Goal: Task Accomplishment & Management: Complete application form

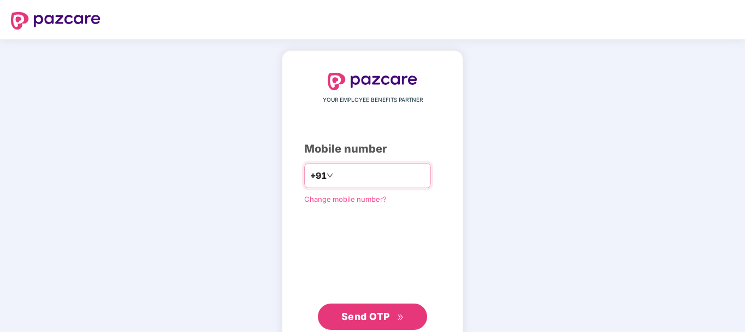
click at [379, 174] on input "number" at bounding box center [380, 175] width 90 height 17
type input "**********"
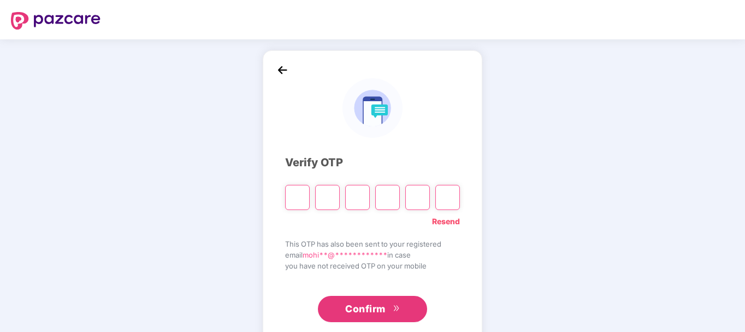
type input "*"
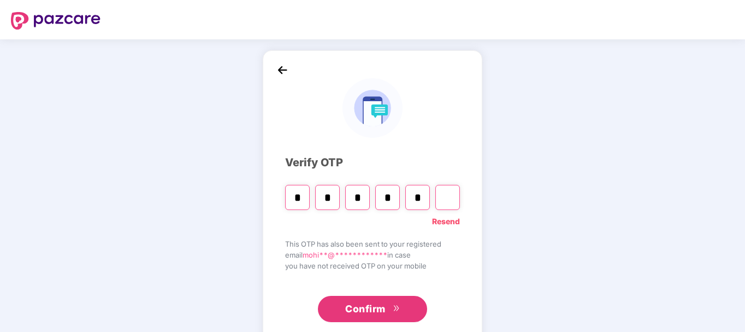
type input "*"
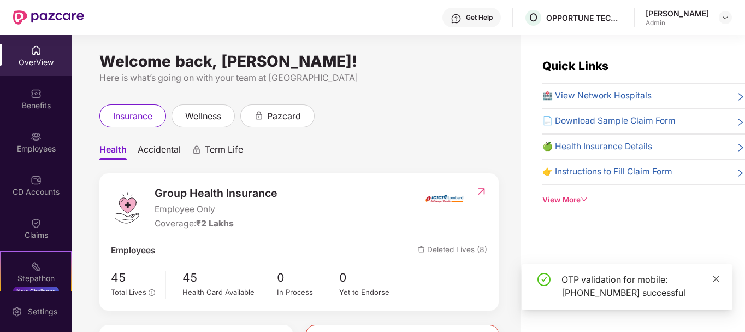
click at [719, 276] on icon "close" at bounding box center [716, 279] width 8 height 8
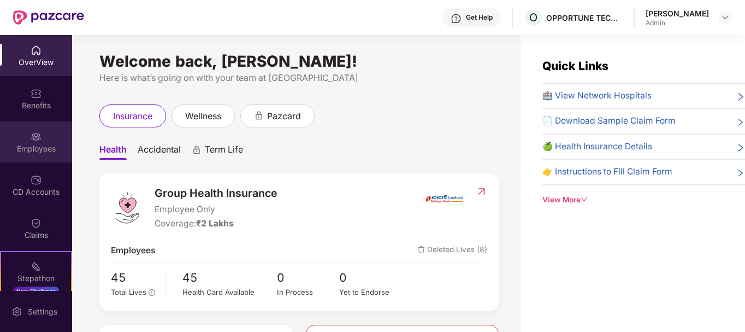
click at [33, 138] on img at bounding box center [36, 136] width 11 height 11
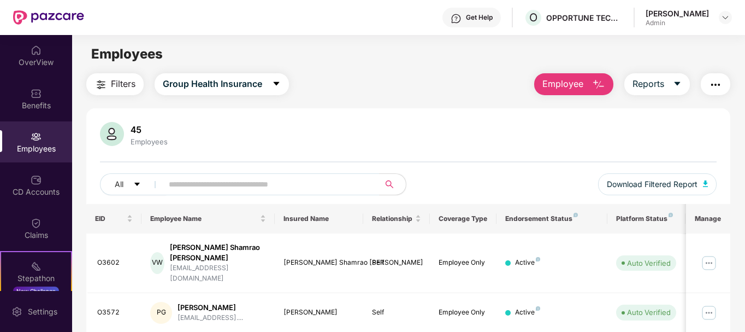
click at [556, 75] on button "Employee" at bounding box center [573, 84] width 79 height 22
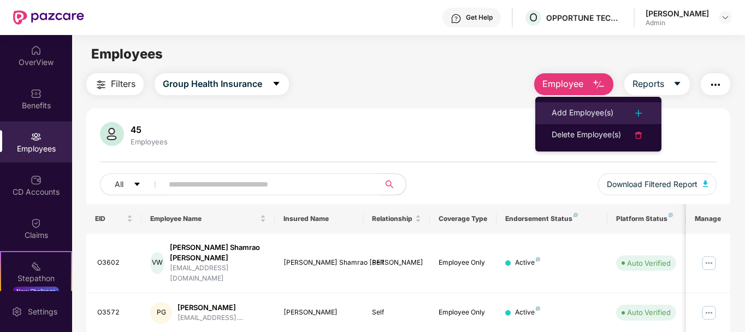
click at [561, 110] on div "Add Employee(s)" at bounding box center [583, 113] width 62 height 13
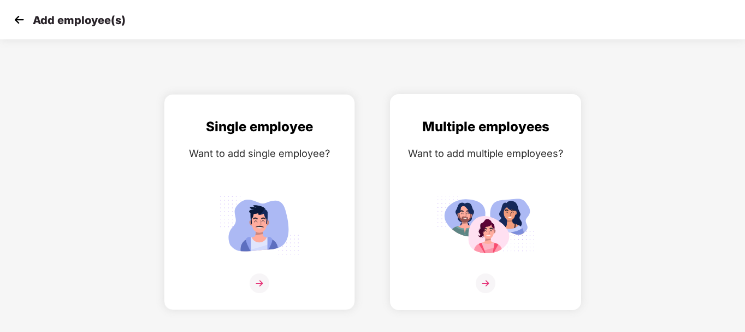
click at [477, 198] on img at bounding box center [486, 225] width 98 height 68
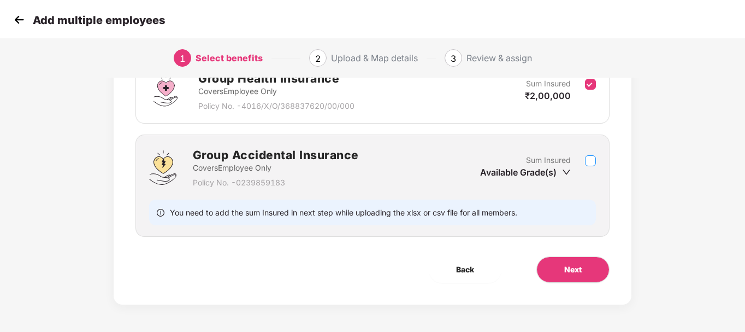
scroll to position [21, 0]
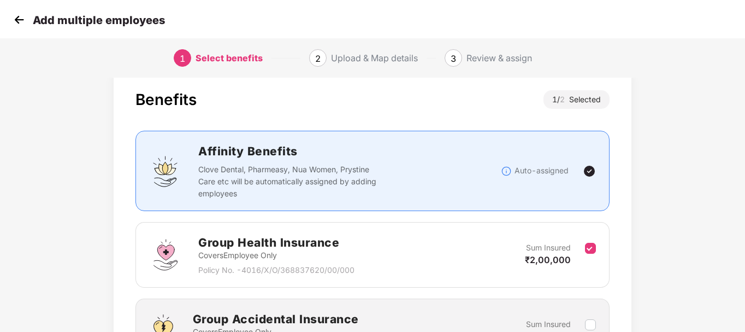
click at [16, 30] on div "Add multiple employees" at bounding box center [372, 19] width 745 height 39
click at [15, 23] on img at bounding box center [19, 19] width 16 height 16
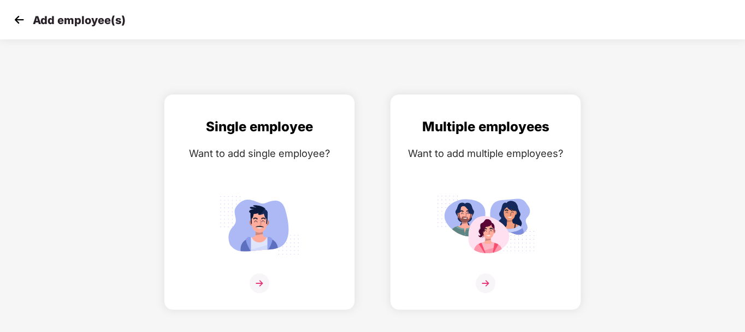
click at [21, 21] on img at bounding box center [19, 19] width 16 height 16
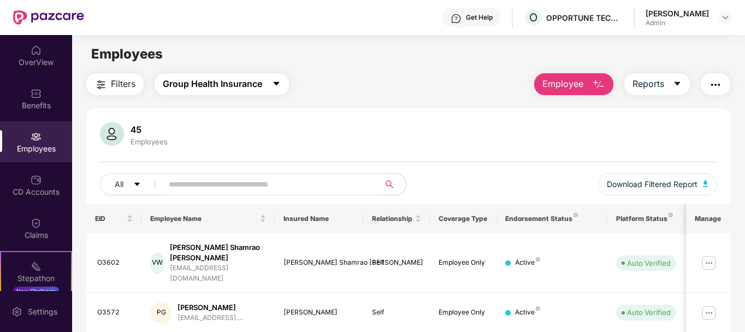
click at [199, 79] on span "Group Health Insurance" at bounding box center [212, 84] width 99 height 14
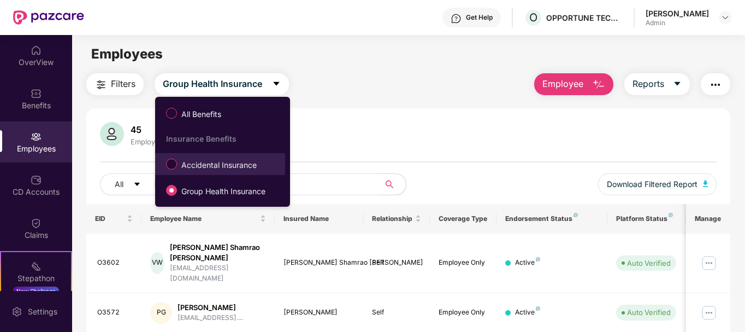
click at [243, 160] on span "Accidental Insurance" at bounding box center [219, 165] width 84 height 12
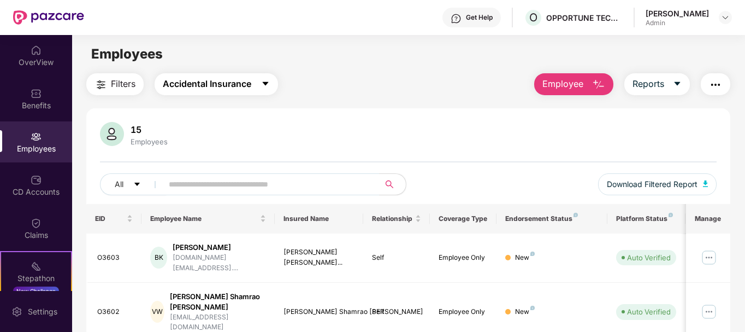
click at [204, 91] on button "Accidental Insurance" at bounding box center [216, 84] width 123 height 22
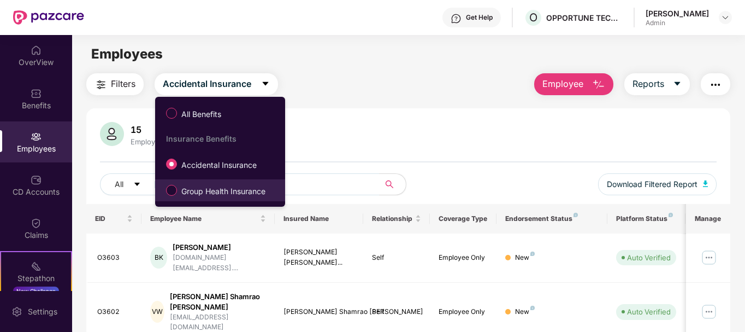
click at [237, 186] on span "Group Health Insurance" at bounding box center [223, 191] width 93 height 12
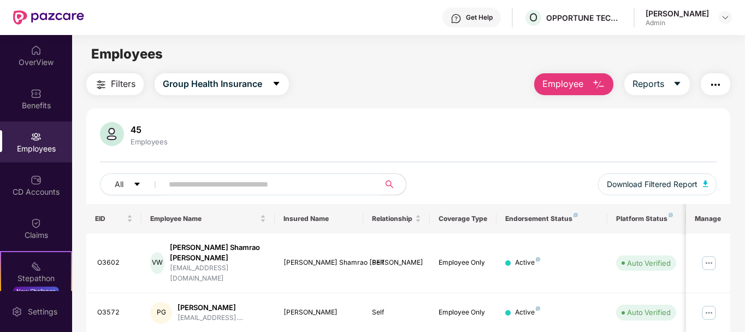
click at [559, 79] on span "Employee" at bounding box center [563, 84] width 41 height 14
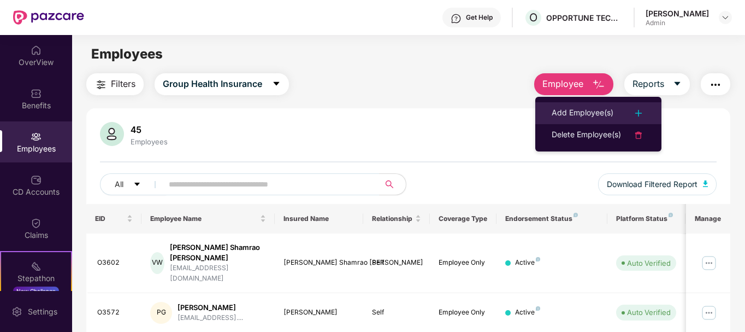
click at [616, 116] on div "Add Employee(s)" at bounding box center [598, 113] width 93 height 13
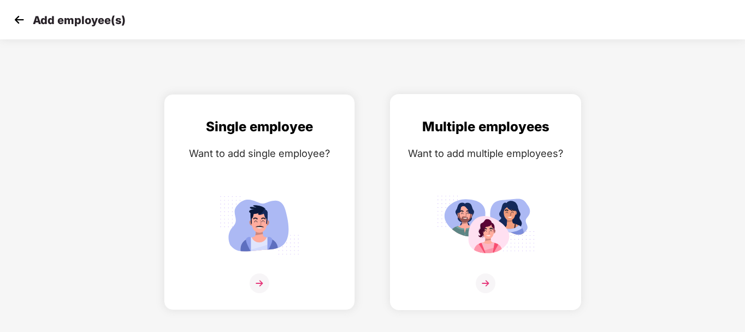
click at [446, 186] on div "Multiple employees Want to add multiple employees?" at bounding box center [486, 211] width 168 height 190
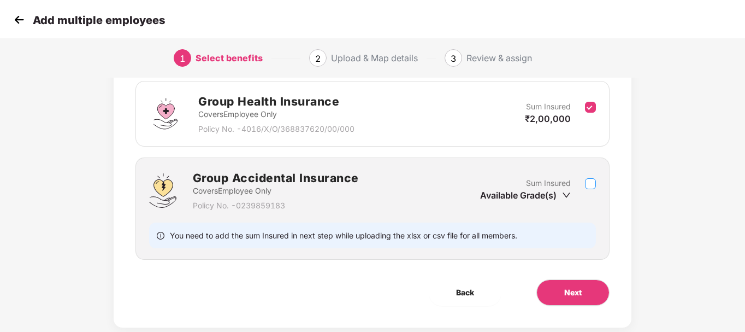
scroll to position [185, 0]
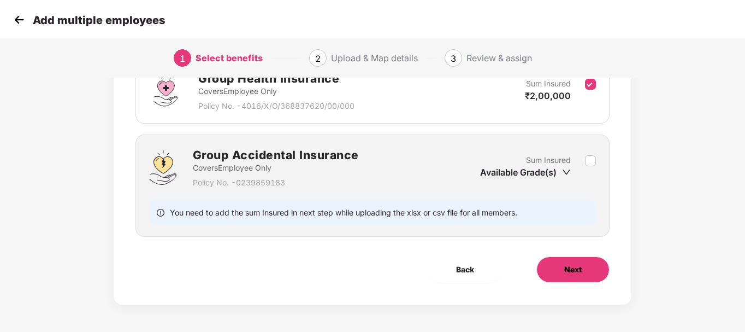
click at [578, 264] on span "Next" at bounding box center [572, 269] width 17 height 12
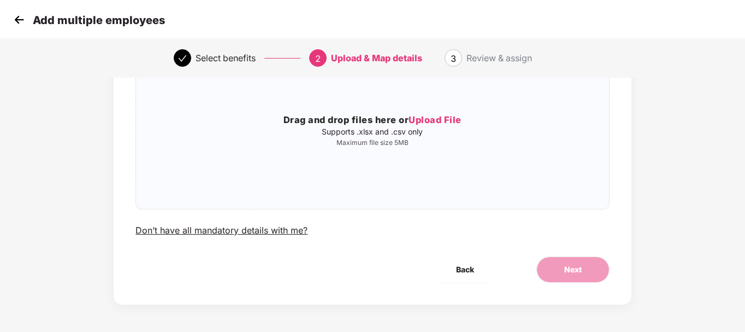
scroll to position [0, 0]
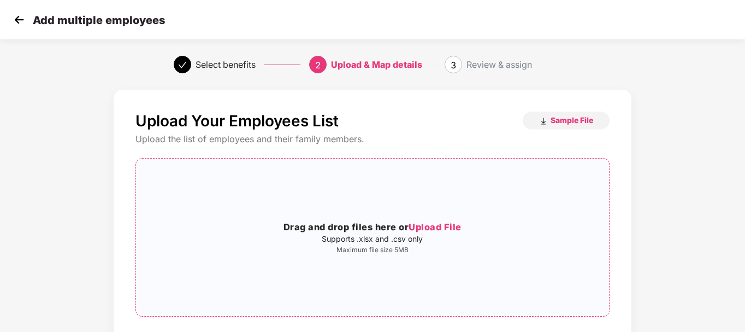
click at [433, 226] on span "Upload File" at bounding box center [435, 226] width 53 height 11
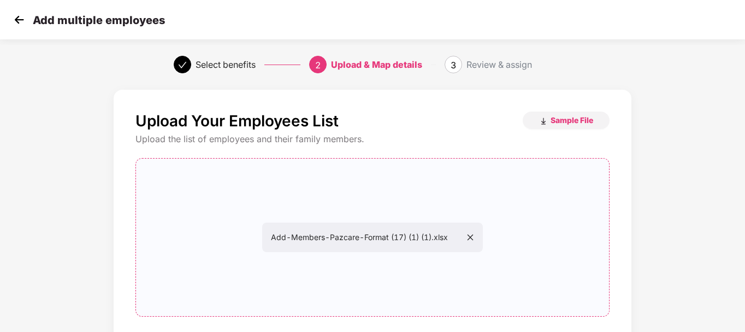
scroll to position [107, 0]
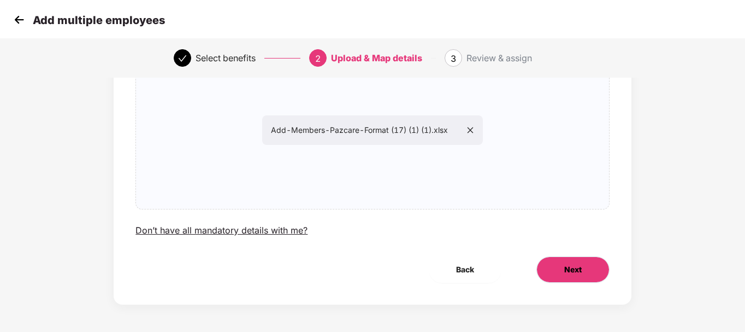
click at [552, 270] on button "Next" at bounding box center [573, 269] width 73 height 26
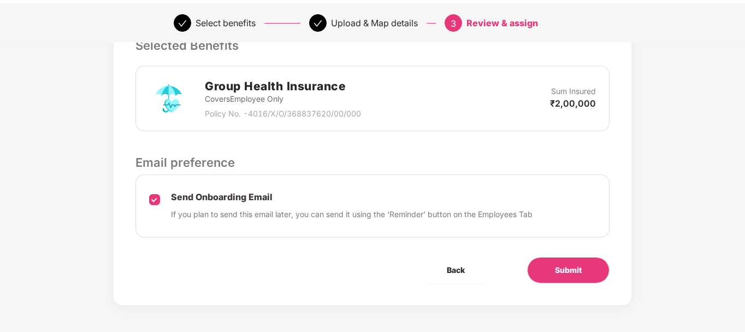
scroll to position [290, 0]
click at [570, 279] on button "Submit" at bounding box center [568, 269] width 82 height 26
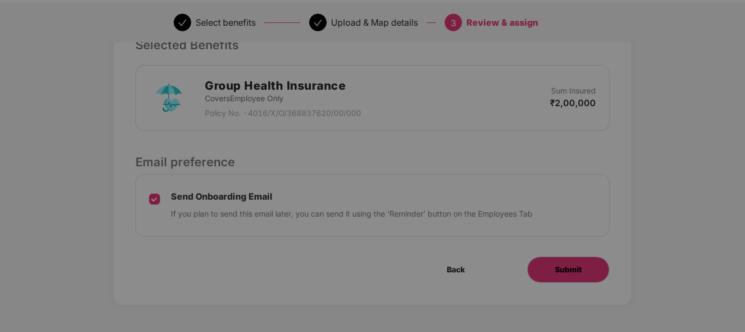
scroll to position [0, 0]
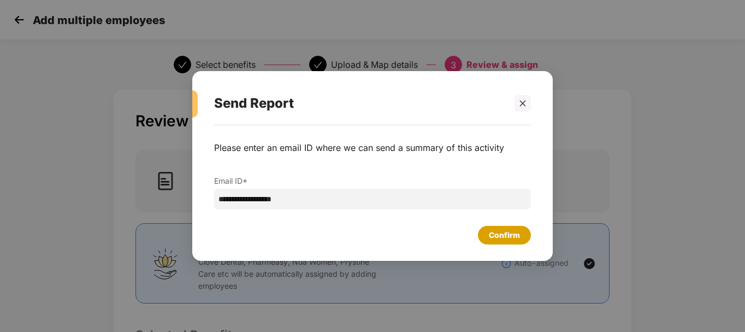
click at [515, 234] on div "Confirm" at bounding box center [504, 235] width 31 height 12
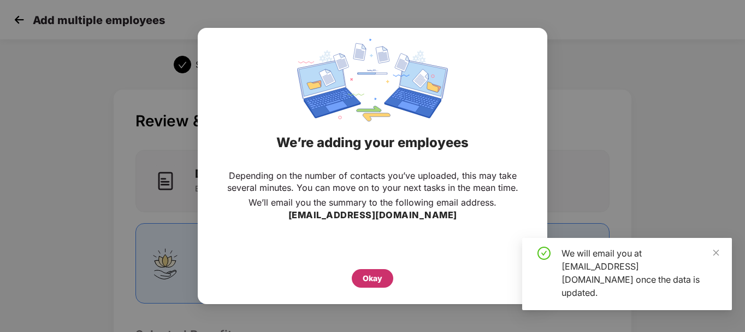
click at [385, 276] on div "Okay" at bounding box center [373, 278] width 42 height 19
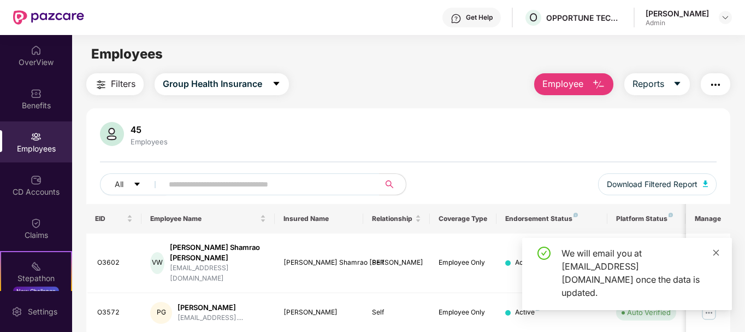
click at [713, 256] on icon "close" at bounding box center [716, 253] width 8 height 8
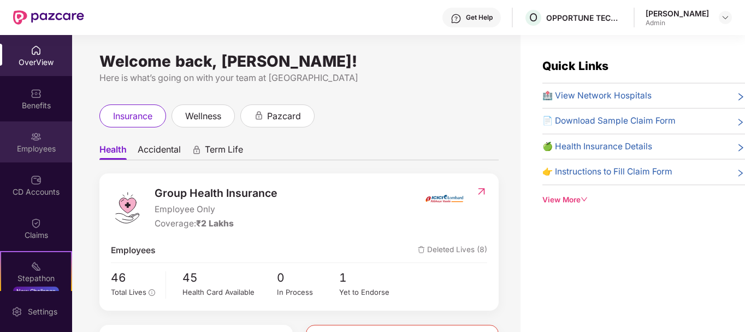
click at [53, 129] on div "Employees" at bounding box center [36, 141] width 72 height 41
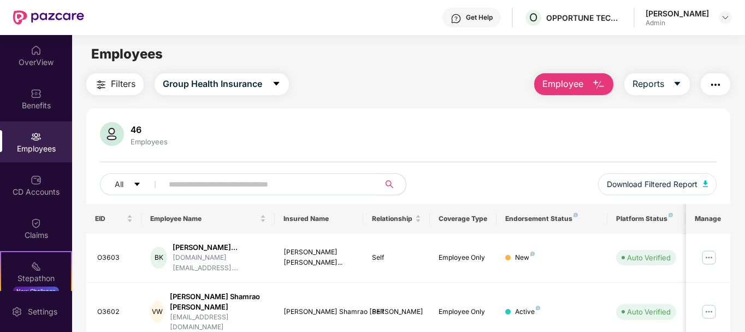
click at [590, 76] on button "Employee" at bounding box center [573, 84] width 79 height 22
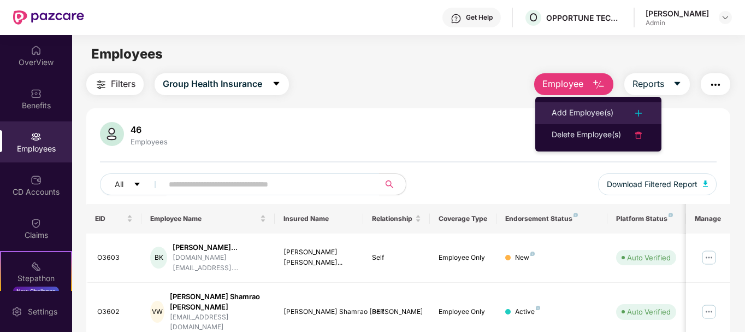
click at [612, 118] on div "Add Employee(s)" at bounding box center [583, 113] width 62 height 13
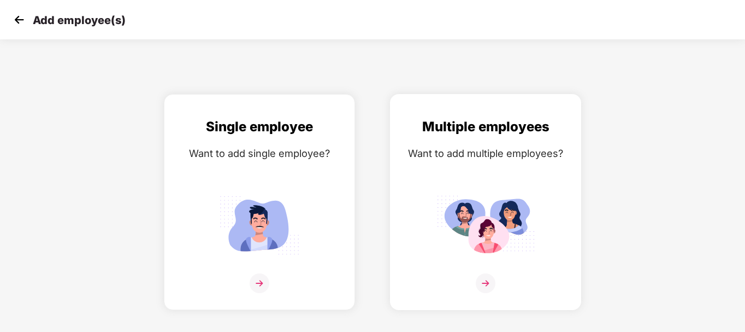
click at [528, 166] on div "Multiple employees Want to add multiple employees?" at bounding box center [486, 211] width 168 height 190
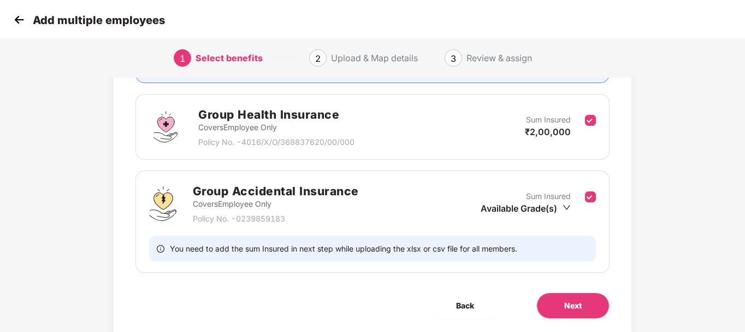
scroll to position [164, 0]
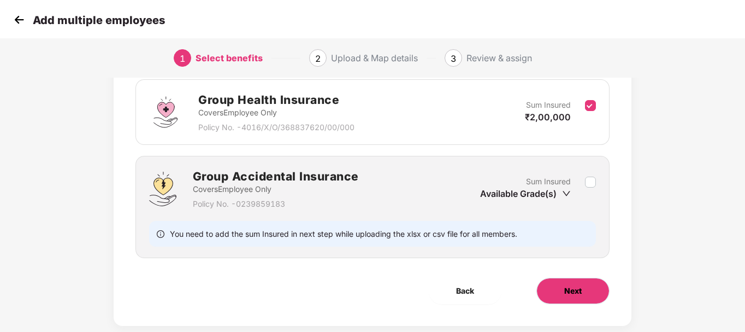
click at [571, 298] on button "Next" at bounding box center [573, 291] width 73 height 26
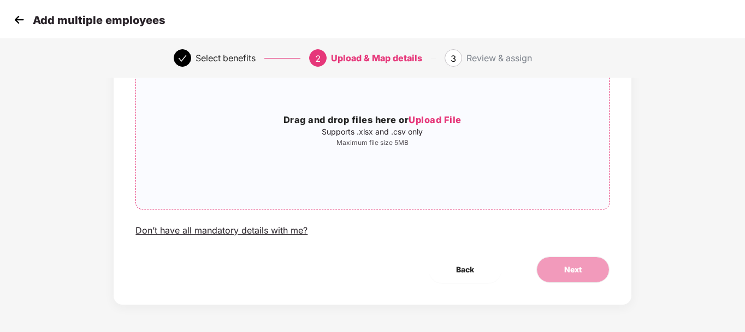
scroll to position [0, 0]
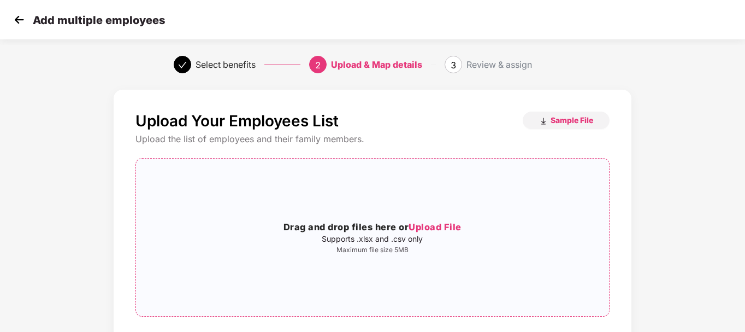
click at [435, 222] on span "Upload File" at bounding box center [435, 226] width 53 height 11
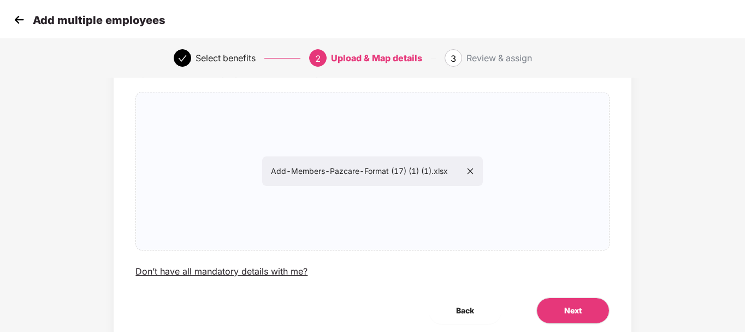
scroll to position [107, 0]
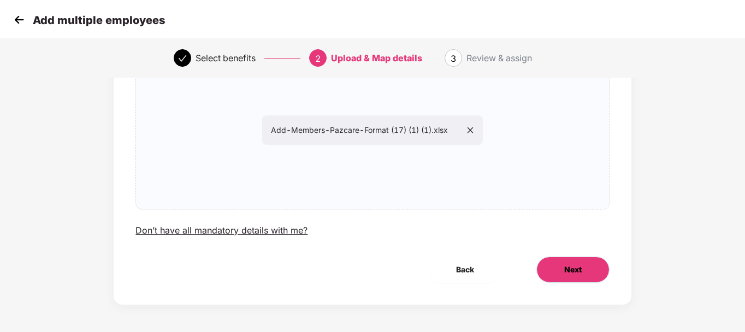
click at [567, 268] on span "Next" at bounding box center [572, 269] width 17 height 12
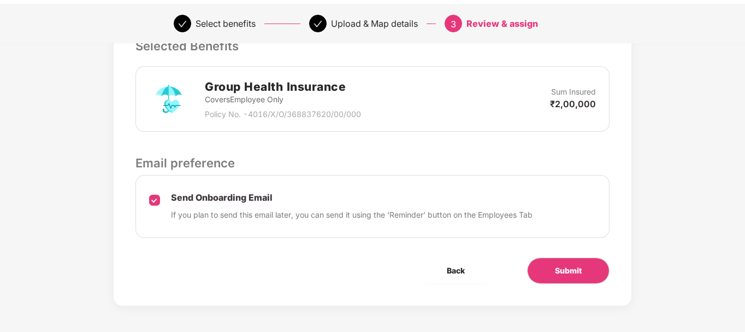
scroll to position [290, 0]
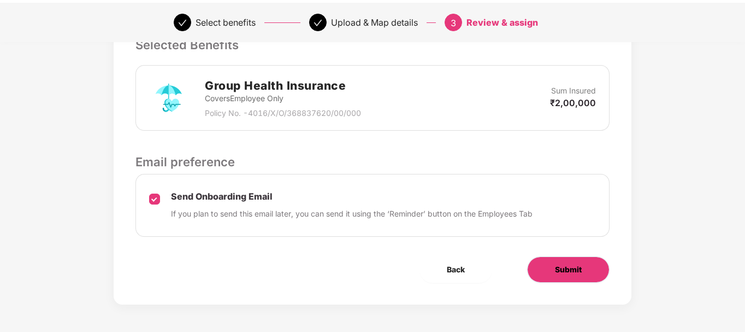
click at [551, 274] on button "Submit" at bounding box center [568, 269] width 82 height 26
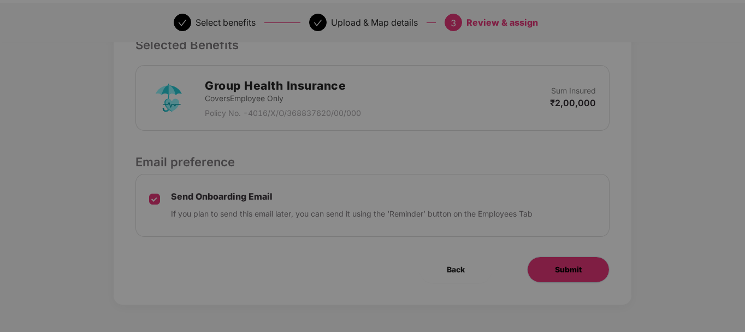
scroll to position [0, 0]
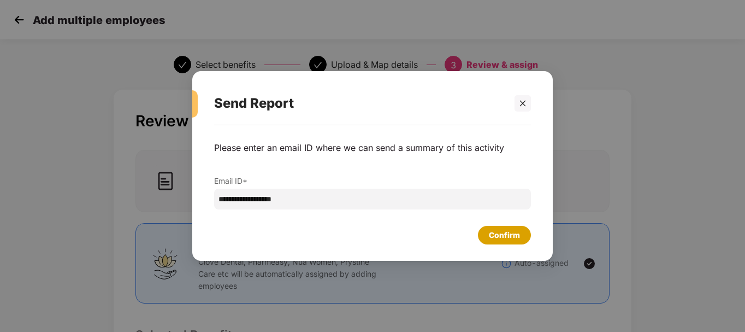
click at [518, 239] on div "Confirm" at bounding box center [504, 235] width 31 height 12
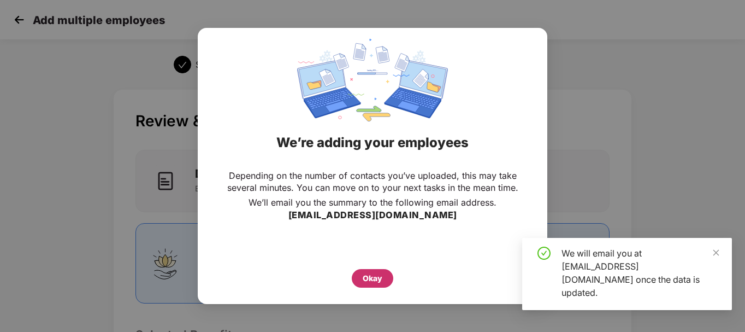
click at [380, 275] on div "Okay" at bounding box center [373, 278] width 20 height 12
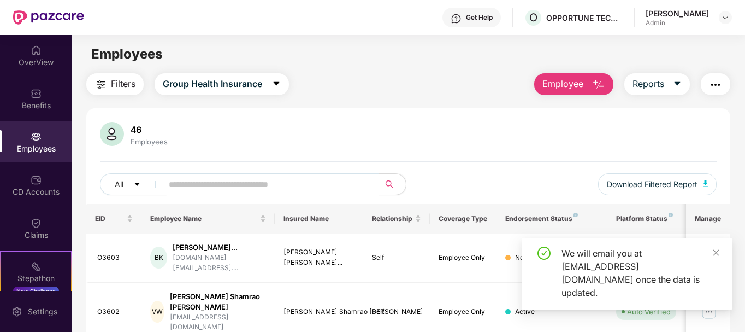
click at [721, 270] on div "We will email you at [EMAIL_ADDRESS][DOMAIN_NAME] once the data is updated." at bounding box center [627, 274] width 210 height 72
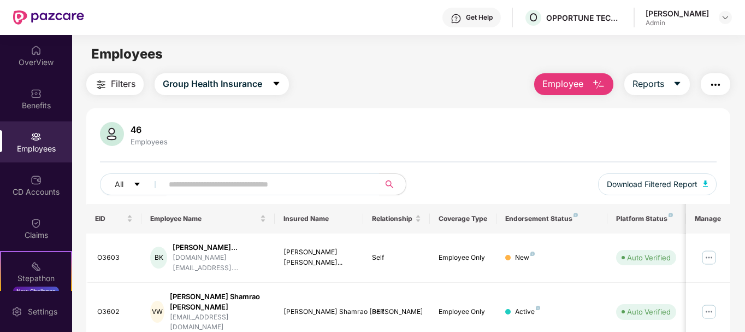
click at [567, 86] on span "Employee" at bounding box center [563, 84] width 41 height 14
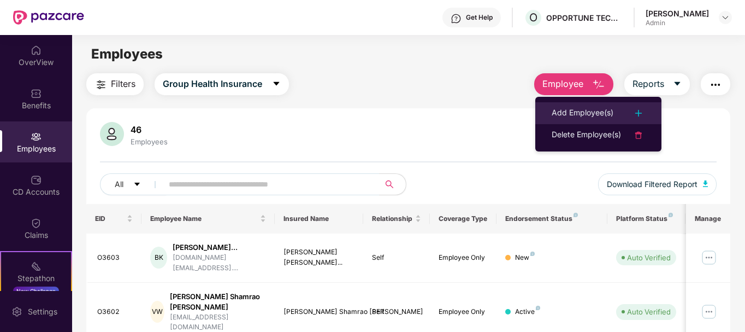
click at [574, 104] on li "Add Employee(s)" at bounding box center [598, 113] width 126 height 22
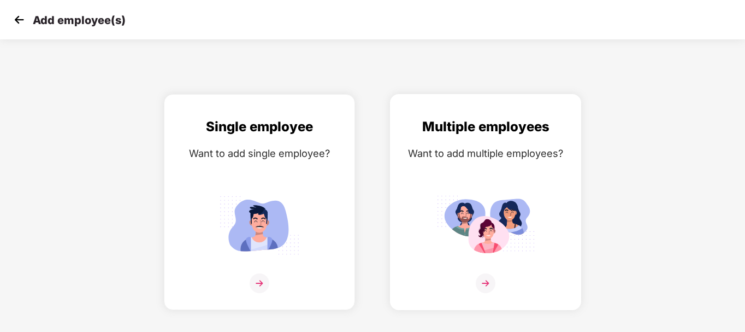
click at [498, 169] on div "Multiple employees Want to add multiple employees?" at bounding box center [486, 211] width 168 height 190
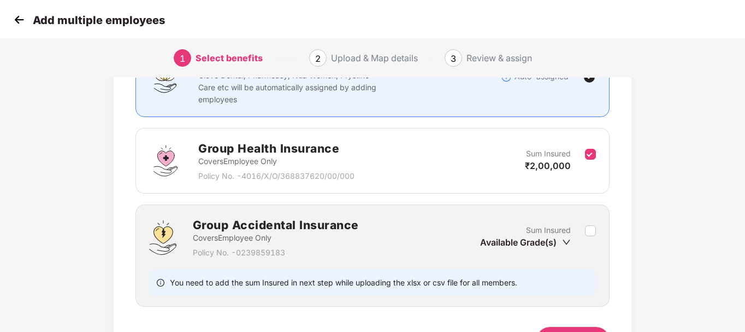
scroll to position [185, 0]
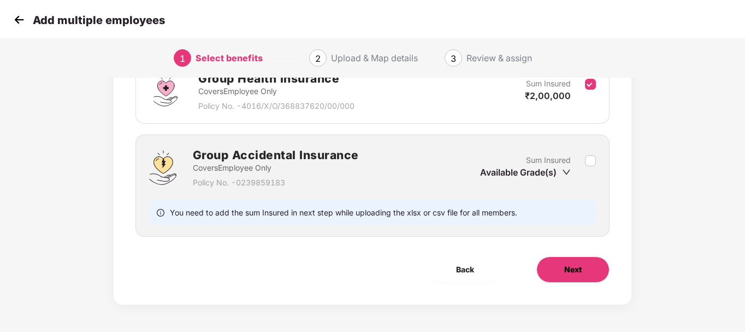
click at [588, 277] on button "Next" at bounding box center [573, 269] width 73 height 26
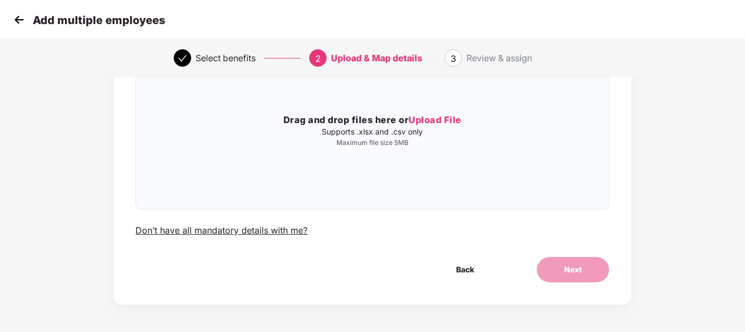
scroll to position [0, 0]
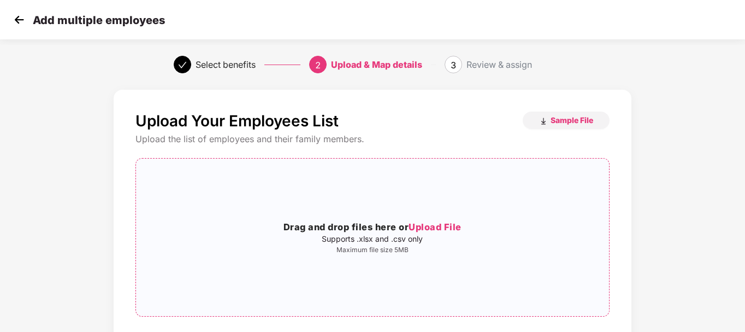
click at [436, 229] on span "Upload File" at bounding box center [435, 226] width 53 height 11
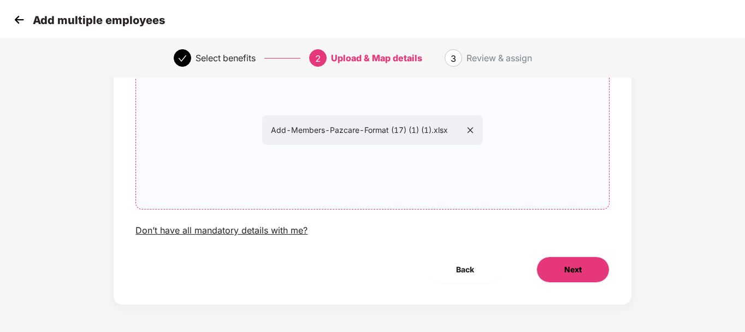
click at [551, 267] on button "Next" at bounding box center [573, 269] width 73 height 26
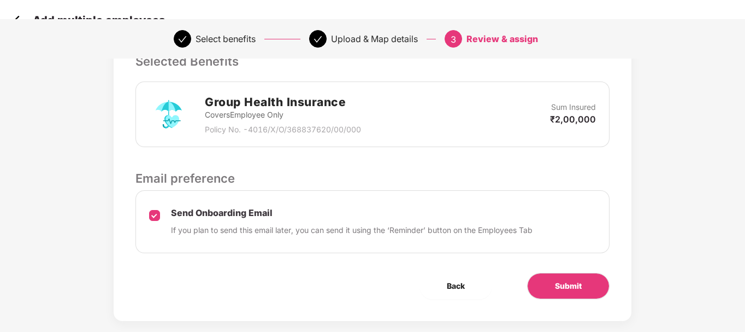
scroll to position [290, 0]
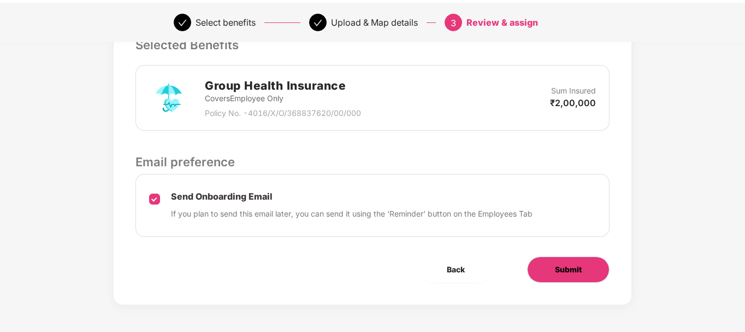
click at [572, 270] on span "Submit" at bounding box center [568, 269] width 27 height 12
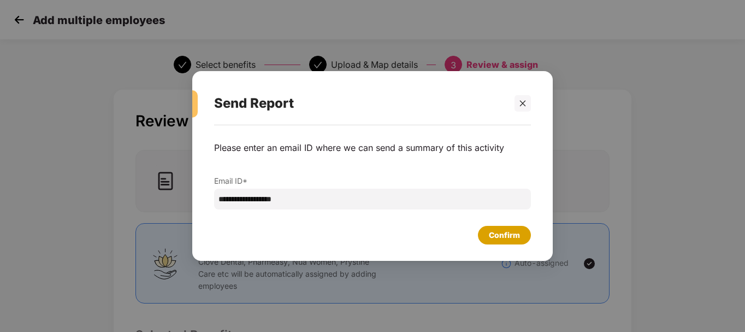
click at [505, 231] on div "Confirm" at bounding box center [504, 235] width 31 height 12
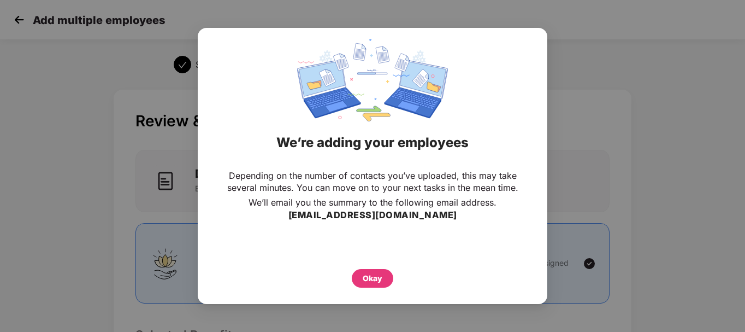
click at [385, 267] on div "Okay" at bounding box center [373, 275] width 306 height 24
click at [384, 277] on div "Okay" at bounding box center [373, 278] width 42 height 19
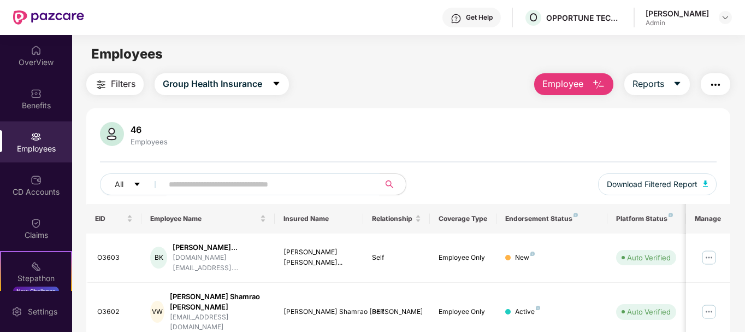
click at [235, 178] on input "text" at bounding box center [267, 184] width 196 height 16
type input "******"
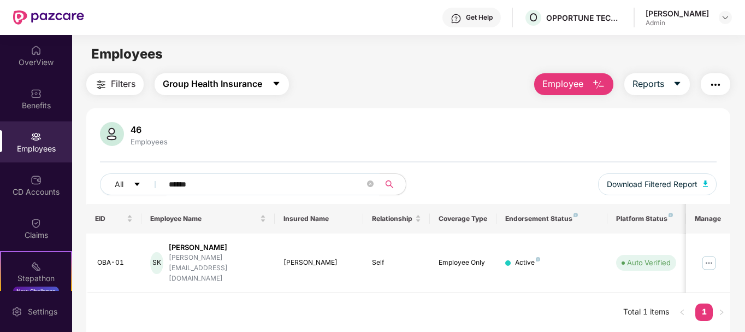
click at [211, 82] on span "Group Health Insurance" at bounding box center [212, 84] width 99 height 14
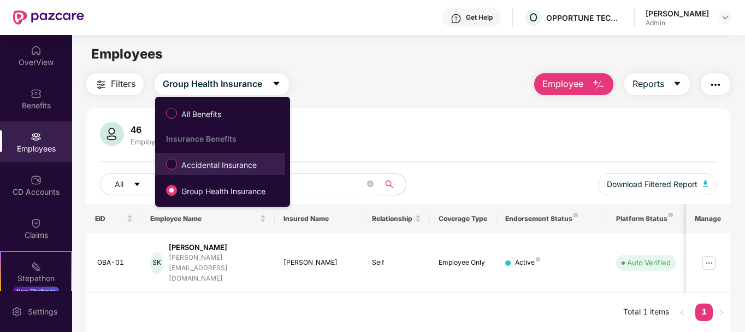
click at [231, 166] on span "Accidental Insurance" at bounding box center [219, 165] width 84 height 12
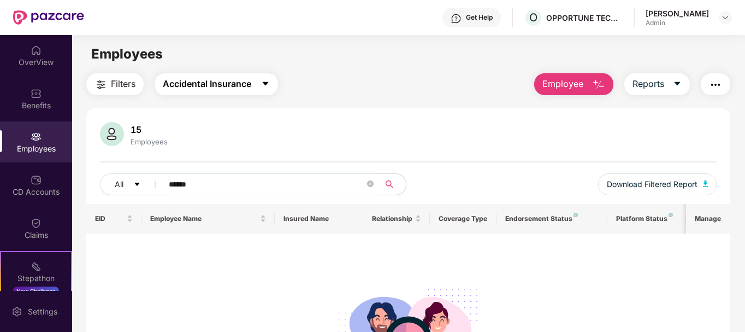
click at [176, 81] on span "Accidental Insurance" at bounding box center [207, 84] width 89 height 14
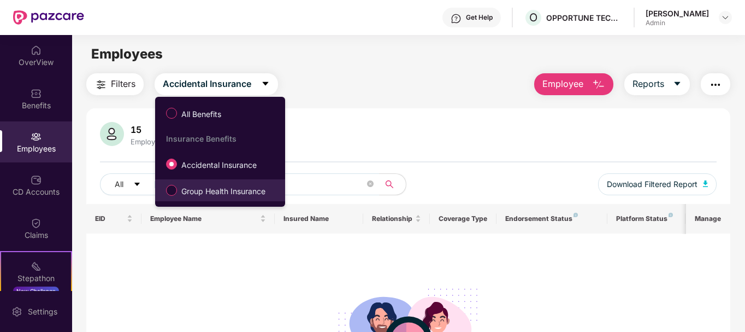
click at [207, 194] on span "Group Health Insurance" at bounding box center [223, 191] width 93 height 12
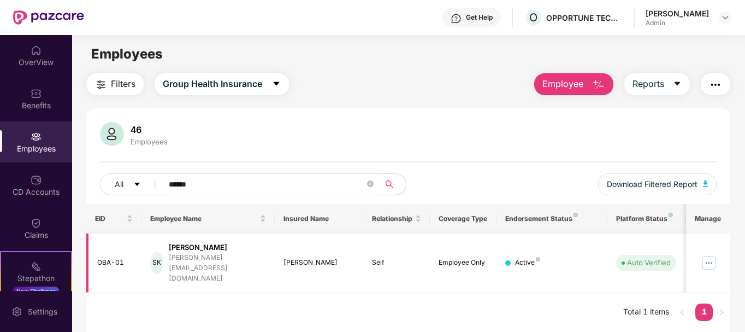
click at [275, 251] on td "Sanket Khale" at bounding box center [319, 263] width 89 height 60
click at [711, 256] on img at bounding box center [708, 262] width 17 height 17
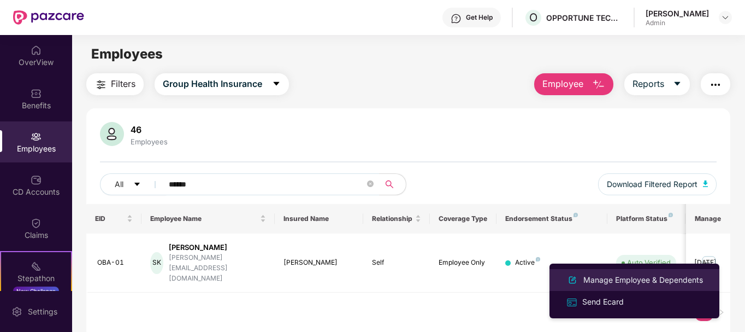
click at [610, 279] on div "Manage Employee & Dependents" at bounding box center [643, 280] width 124 height 12
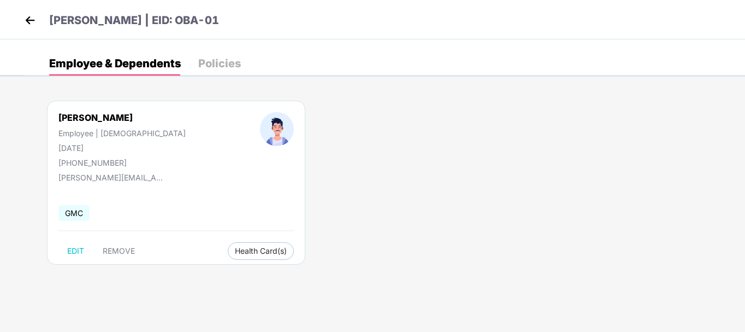
click at [229, 68] on div "Policies" at bounding box center [219, 63] width 43 height 11
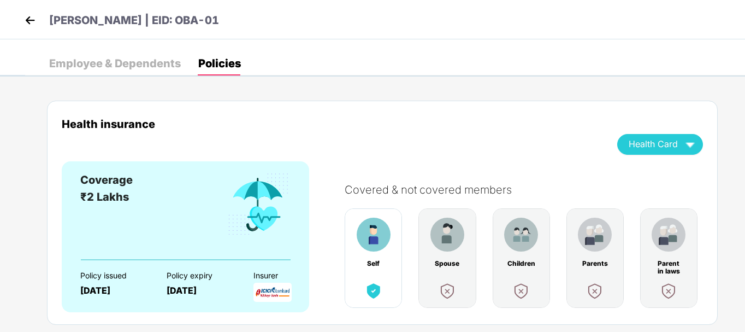
click at [30, 25] on img at bounding box center [30, 20] width 16 height 16
